Goal: Task Accomplishment & Management: Manage account settings

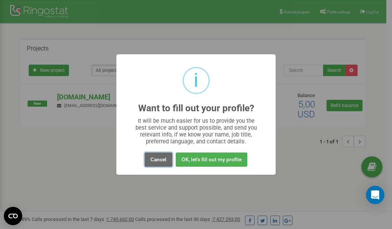
click at [156, 161] on button "Cancel" at bounding box center [159, 160] width 28 height 14
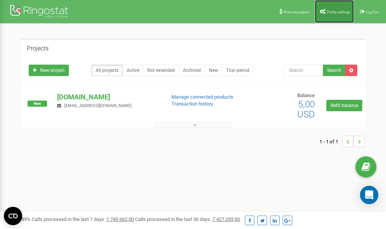
click at [327, 10] on span "Profile settings" at bounding box center [338, 12] width 23 height 4
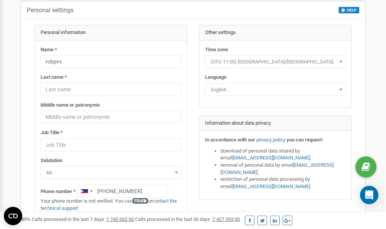
click at [143, 200] on link "verify it" at bounding box center [140, 201] width 16 height 6
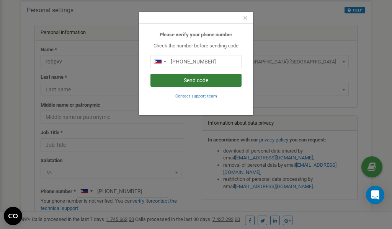
click at [196, 80] on button "Send code" at bounding box center [195, 80] width 91 height 13
